Goal: Information Seeking & Learning: Understand process/instructions

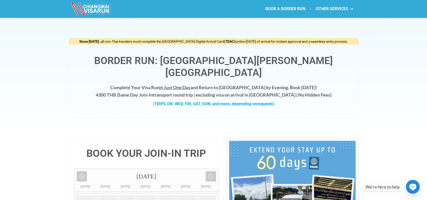
drag, startPoint x: 54, startPoint y: 69, endPoint x: 45, endPoint y: 69, distance: 8.9
click at [54, 69] on div "Since May 1, 2025 , all non-Thai travelers must complete the Thailand Digital A…" at bounding box center [213, 78] width 427 height 120
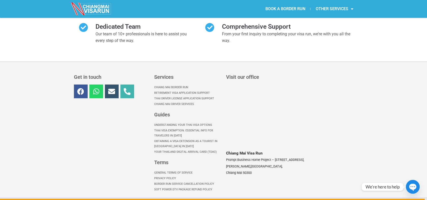
scroll to position [2340, 0]
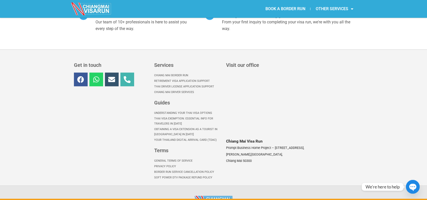
click at [159, 164] on link "Privacy Policy" at bounding box center [187, 167] width 67 height 6
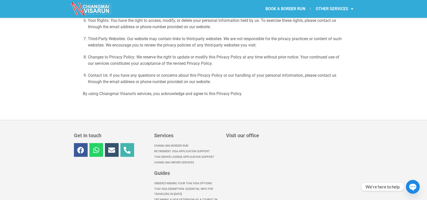
scroll to position [266, 0]
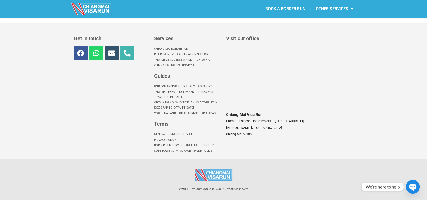
click at [165, 145] on link "Border Run Service Cancellation Policy" at bounding box center [187, 145] width 67 height 6
